Goal: Navigation & Orientation: Find specific page/section

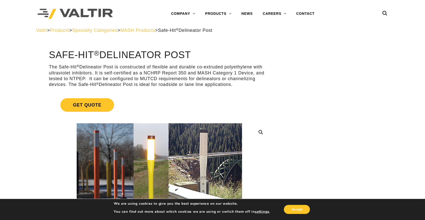
drag, startPoint x: 154, startPoint y: 29, endPoint x: 157, endPoint y: 30, distance: 3.3
click at [154, 29] on span "MASH Products" at bounding box center [137, 30] width 35 height 5
